Goal: Task Accomplishment & Management: Use online tool/utility

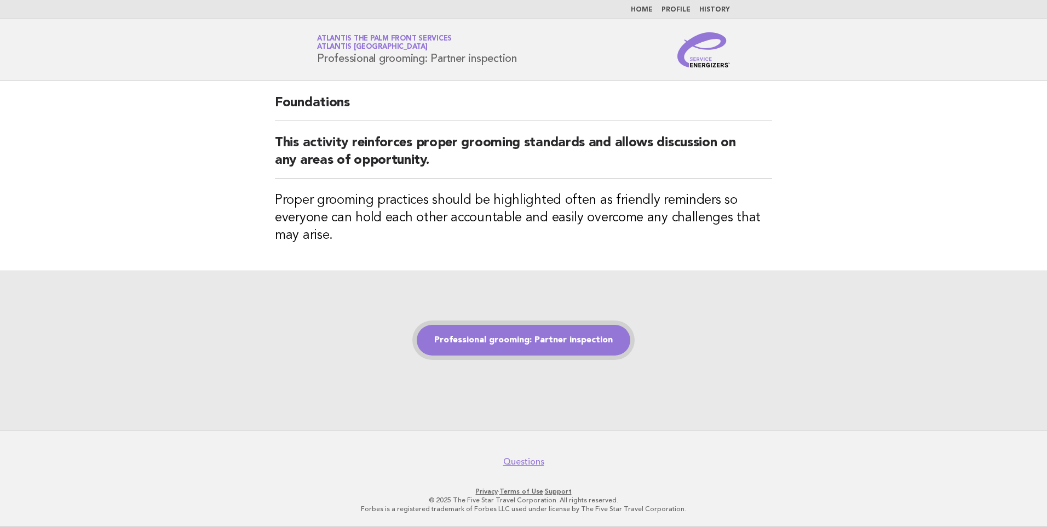
click at [557, 344] on link "Professional grooming: Partner inspection" at bounding box center [523, 340] width 213 height 31
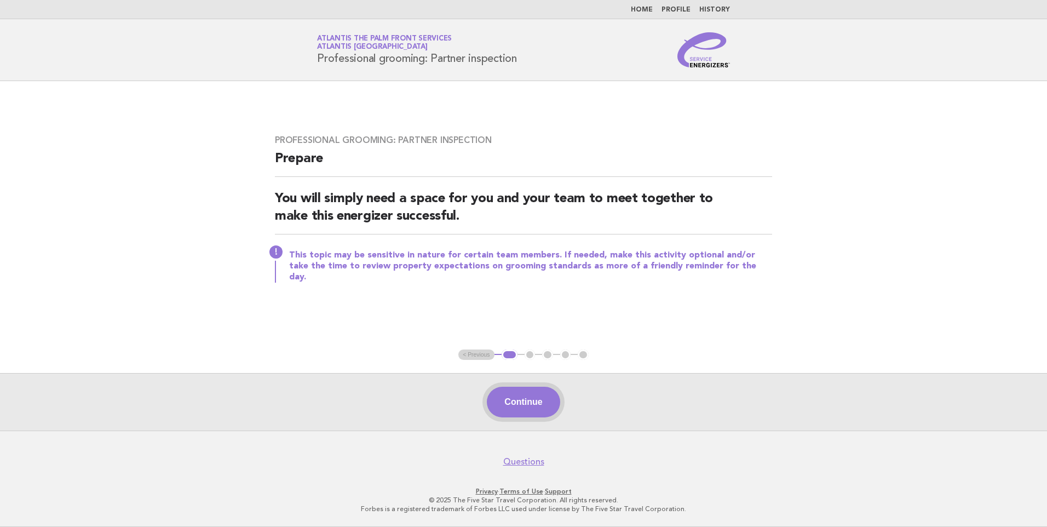
click at [523, 396] on button "Continue" at bounding box center [523, 401] width 73 height 31
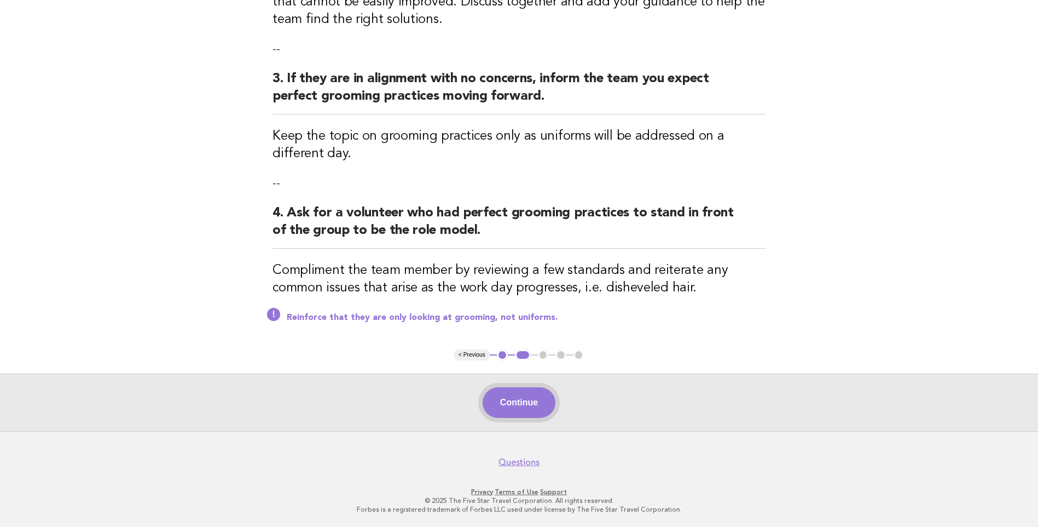
click at [520, 400] on button "Continue" at bounding box center [519, 402] width 73 height 31
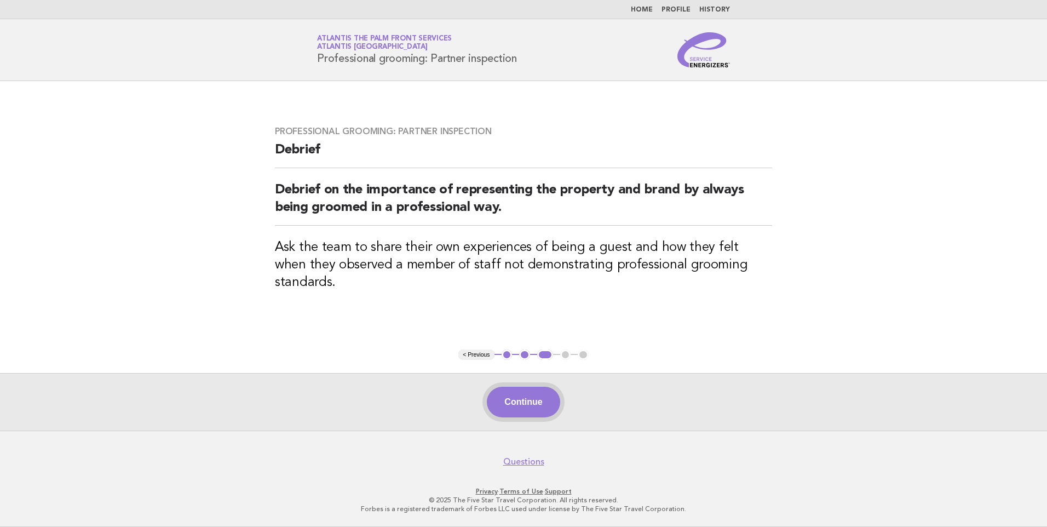
click at [505, 400] on button "Continue" at bounding box center [523, 401] width 73 height 31
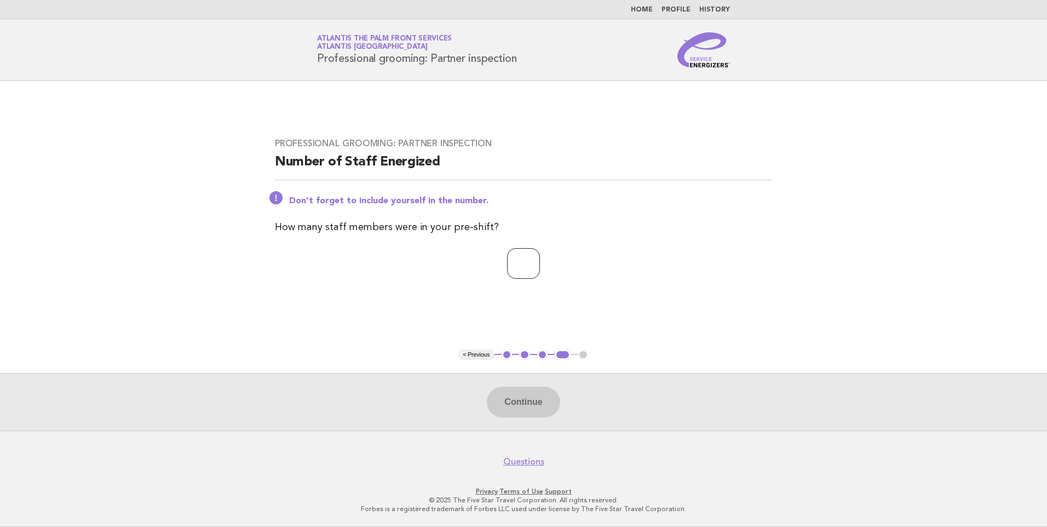
click at [510, 265] on input "number" at bounding box center [523, 263] width 33 height 31
type input "*"
click at [533, 394] on button "Continue" at bounding box center [523, 401] width 73 height 31
